Goal: Transaction & Acquisition: Purchase product/service

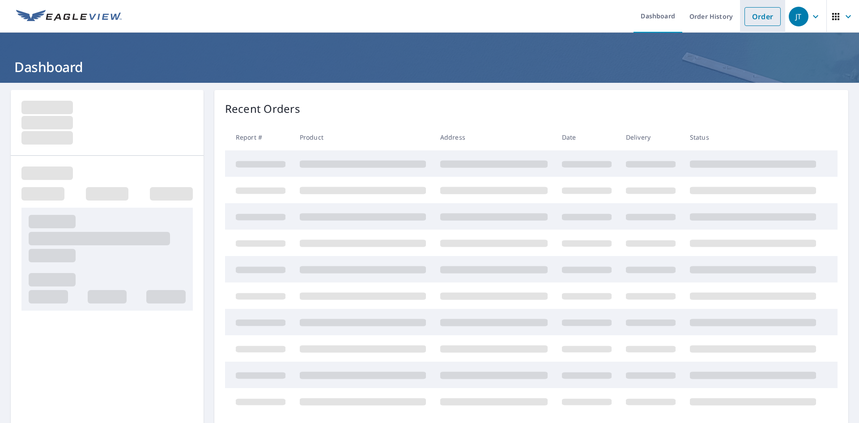
click at [751, 17] on link "Order" at bounding box center [762, 16] width 36 height 19
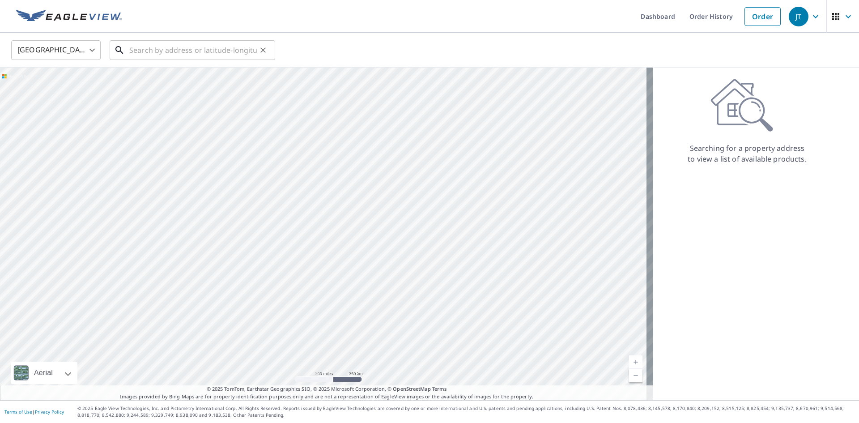
click at [233, 47] on input "text" at bounding box center [192, 50] width 127 height 25
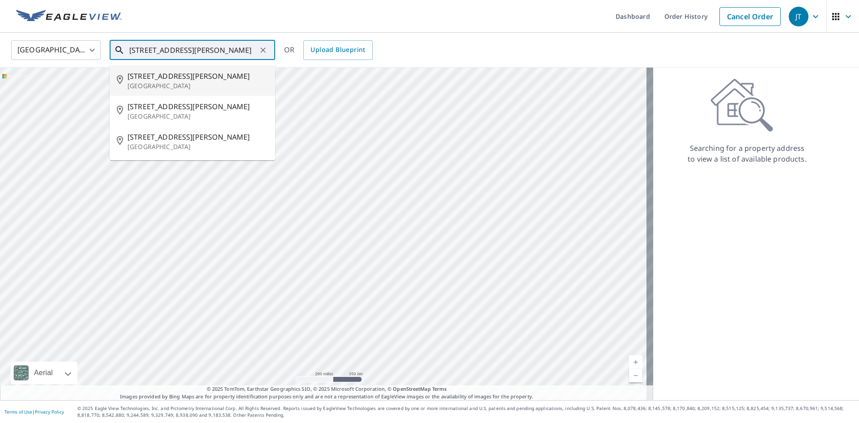
click at [219, 73] on span "[STREET_ADDRESS][PERSON_NAME]" at bounding box center [197, 76] width 140 height 11
type input "[STREET_ADDRESS][PERSON_NAME]"
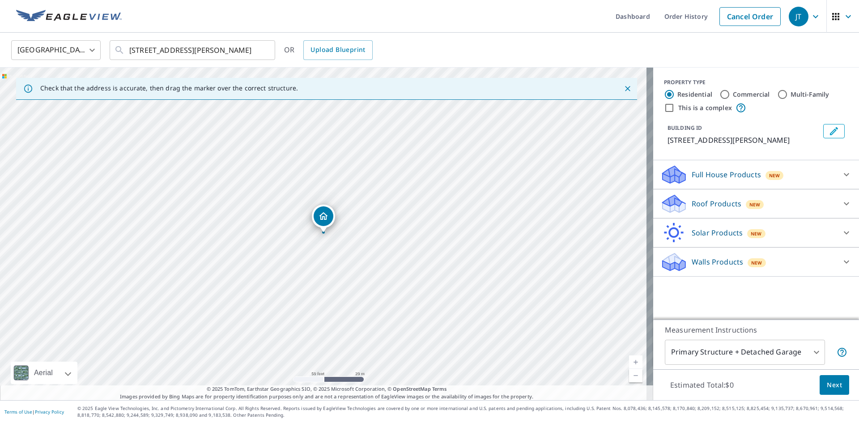
click at [717, 212] on div "Roof Products New" at bounding box center [747, 203] width 175 height 21
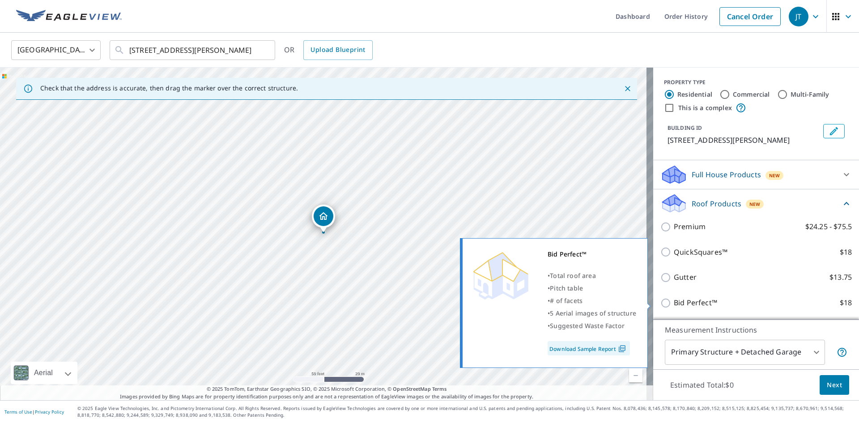
click at [698, 300] on p "Bid Perfect™" at bounding box center [695, 302] width 43 height 11
click at [674, 300] on input "Bid Perfect™ $18" at bounding box center [666, 302] width 13 height 11
checkbox input "true"
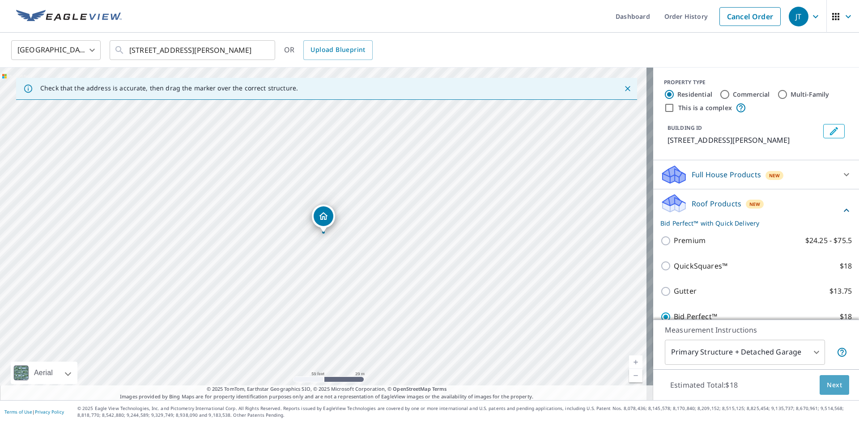
click at [827, 386] on span "Next" at bounding box center [834, 384] width 15 height 11
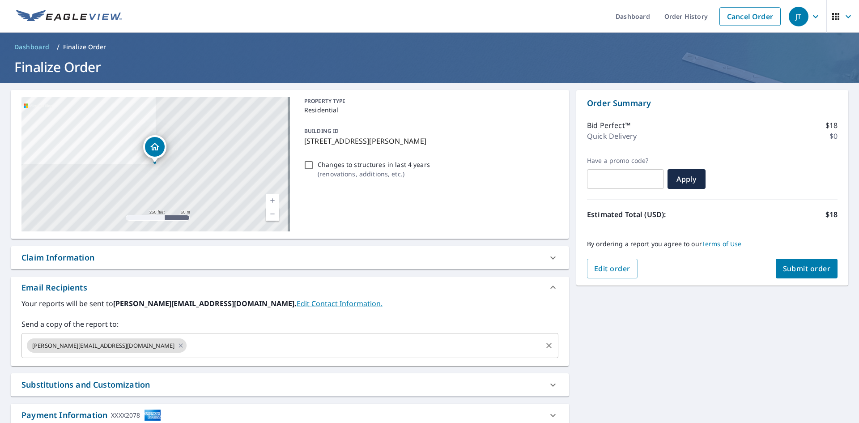
click at [429, 348] on input "text" at bounding box center [364, 345] width 353 height 17
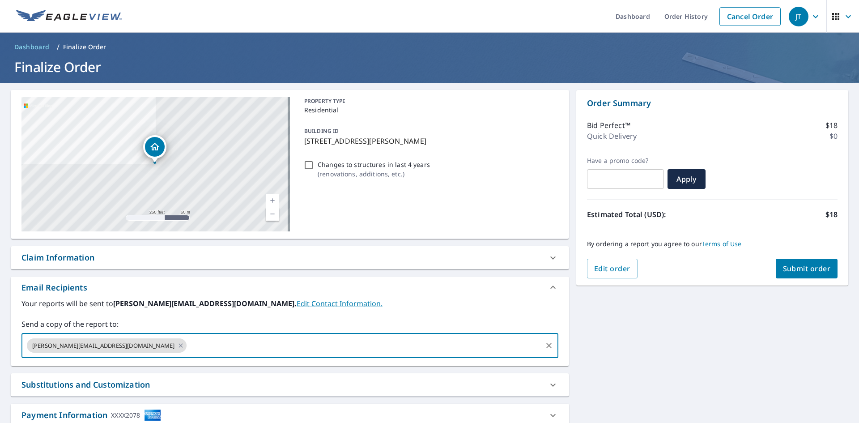
paste input "[EMAIL_ADDRESS][DOMAIN_NAME]"
type input "[EMAIL_ADDRESS][DOMAIN_NAME]"
click at [439, 304] on label "Your reports will be sent to [PERSON_NAME][EMAIL_ADDRESS][DOMAIN_NAME]. Edit Co…" at bounding box center [289, 303] width 537 height 11
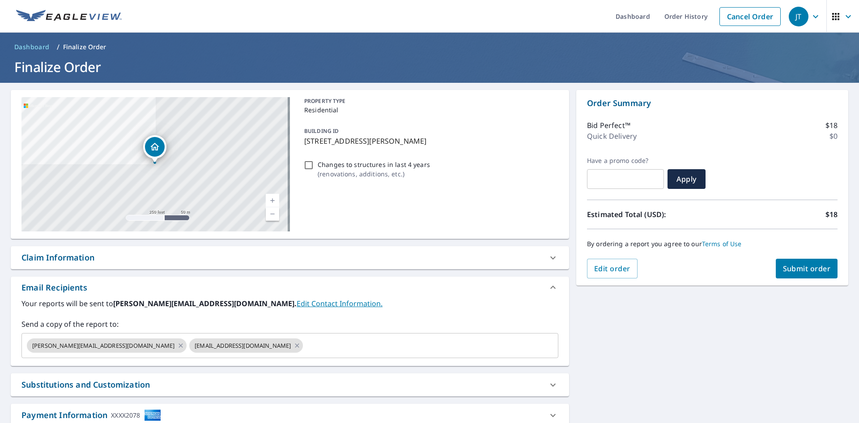
click at [784, 266] on span "Submit order" at bounding box center [807, 268] width 48 height 10
